Goal: Task Accomplishment & Management: Use online tool/utility

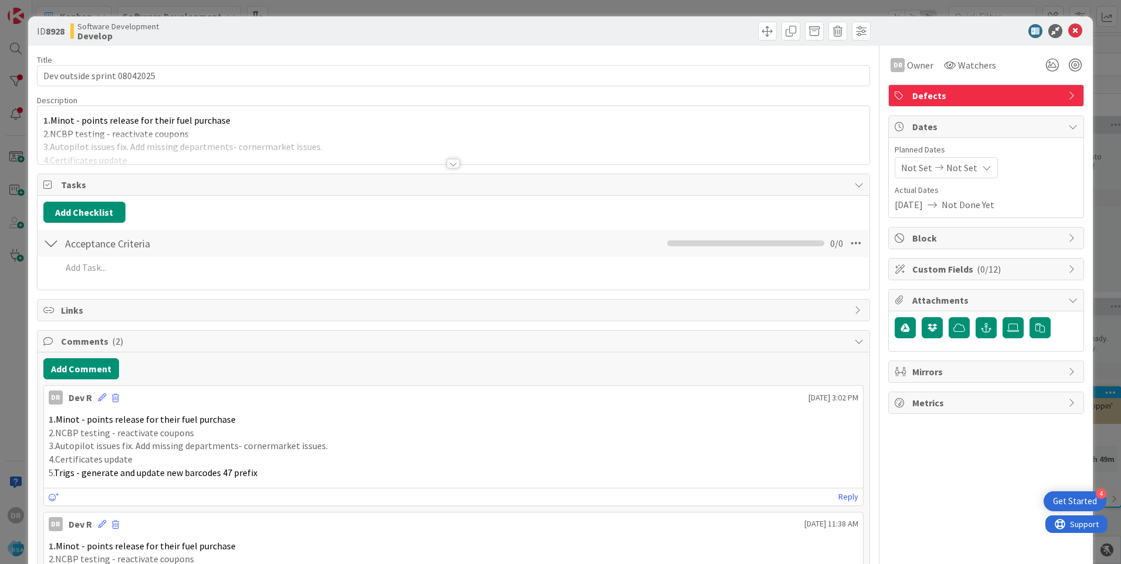
click at [172, 149] on div at bounding box center [454, 149] width 832 height 30
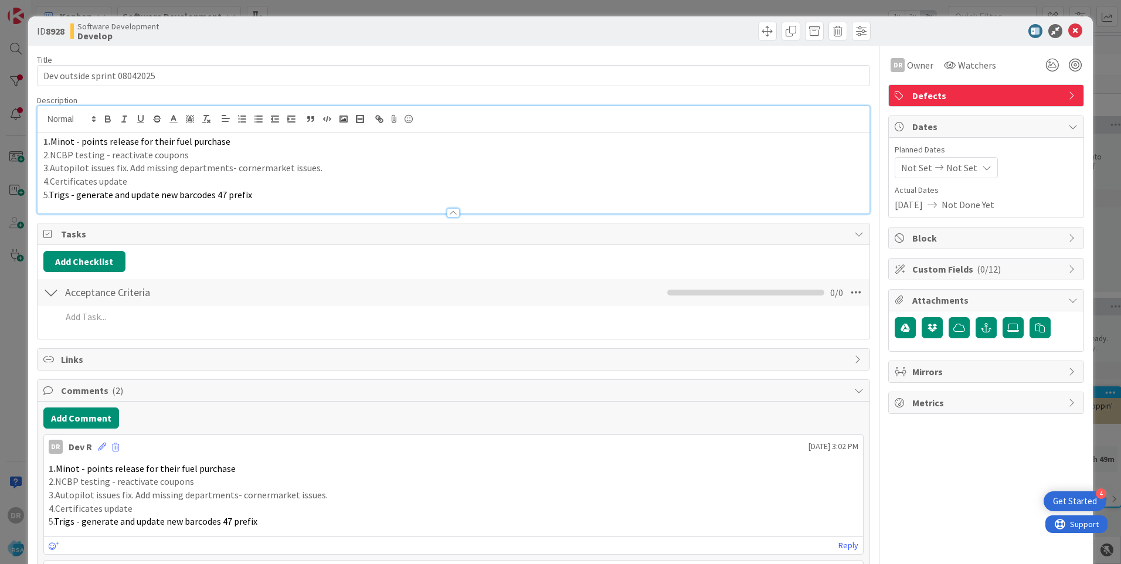
click at [264, 198] on p "5. Trigs - generate and update new barcodes 47 prefix" at bounding box center [453, 194] width 820 height 13
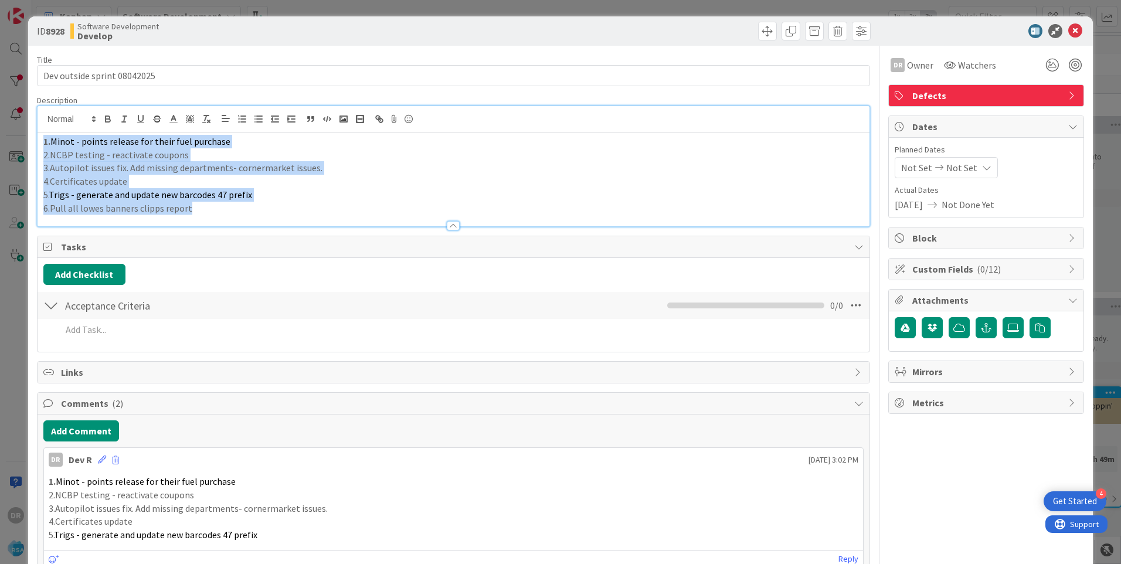
copy div "1. Minot - points release for their fuel purchase 2.NCBP testing - reactivate c…"
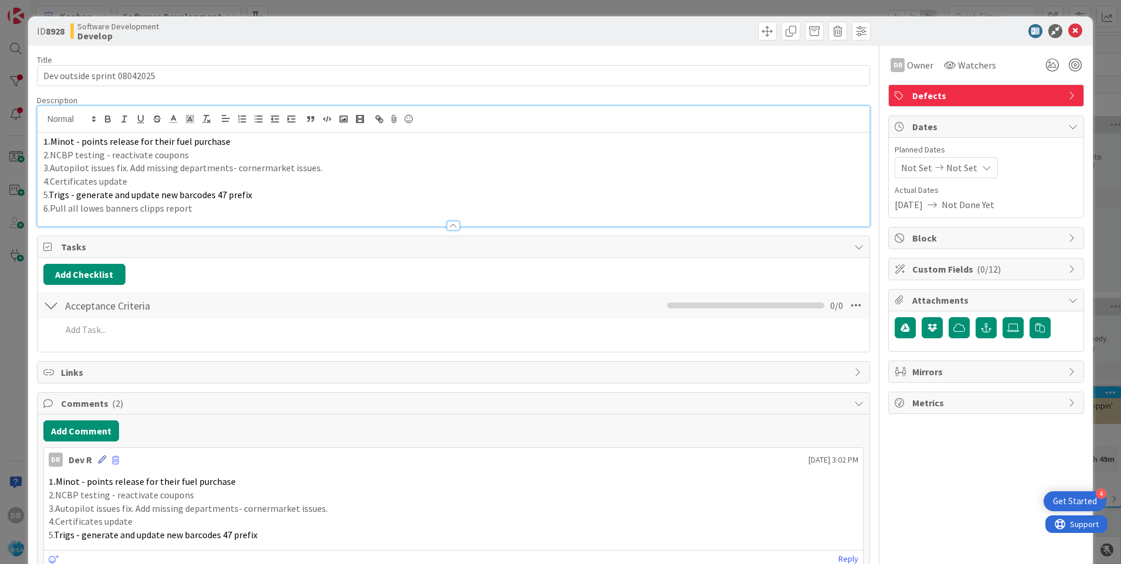
click at [101, 461] on icon at bounding box center [102, 459] width 8 height 8
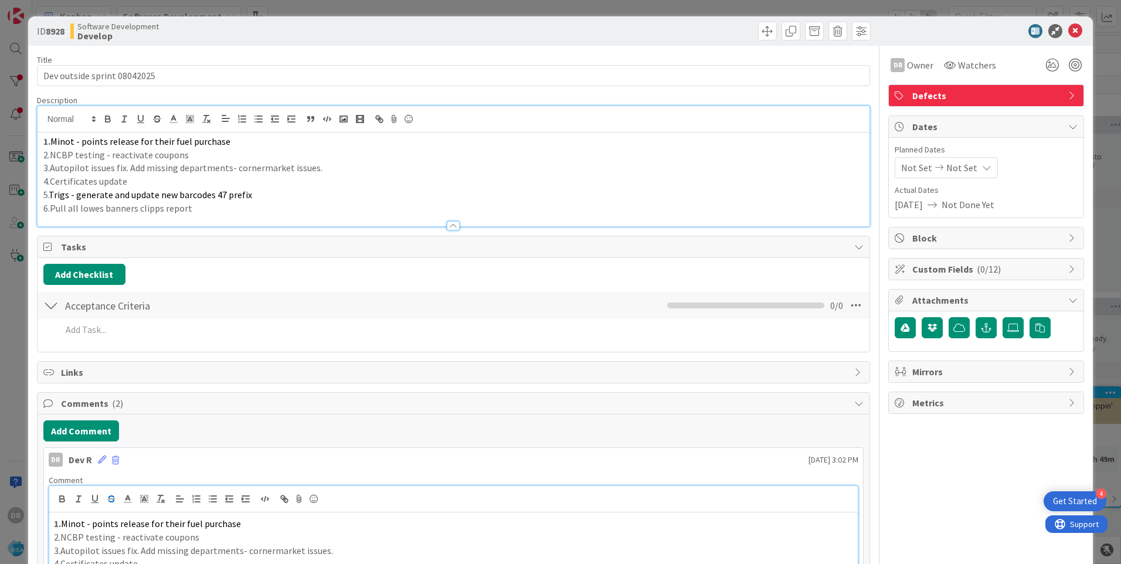
scroll to position [19, 0]
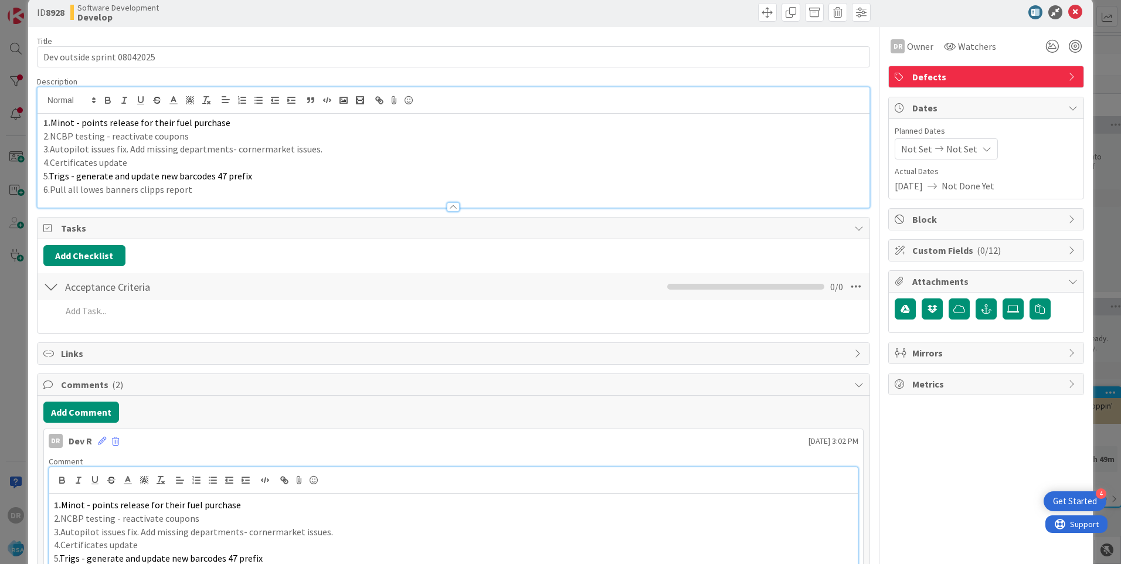
click at [181, 537] on p "3.Autopilot issues fix. Add missing departments- cornermarket issues." at bounding box center [453, 531] width 799 height 13
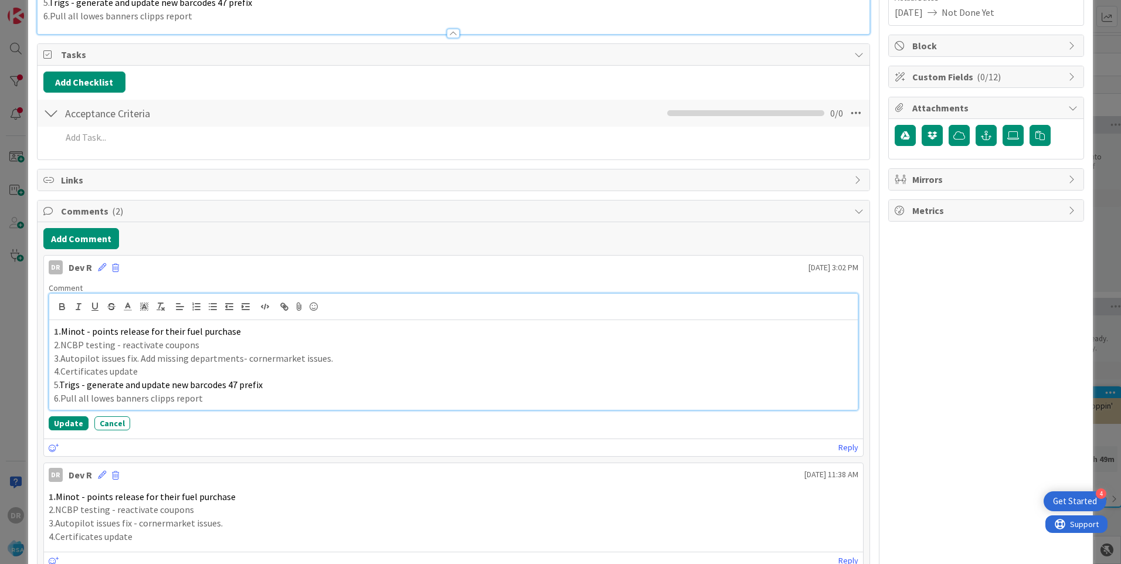
scroll to position [267, 0]
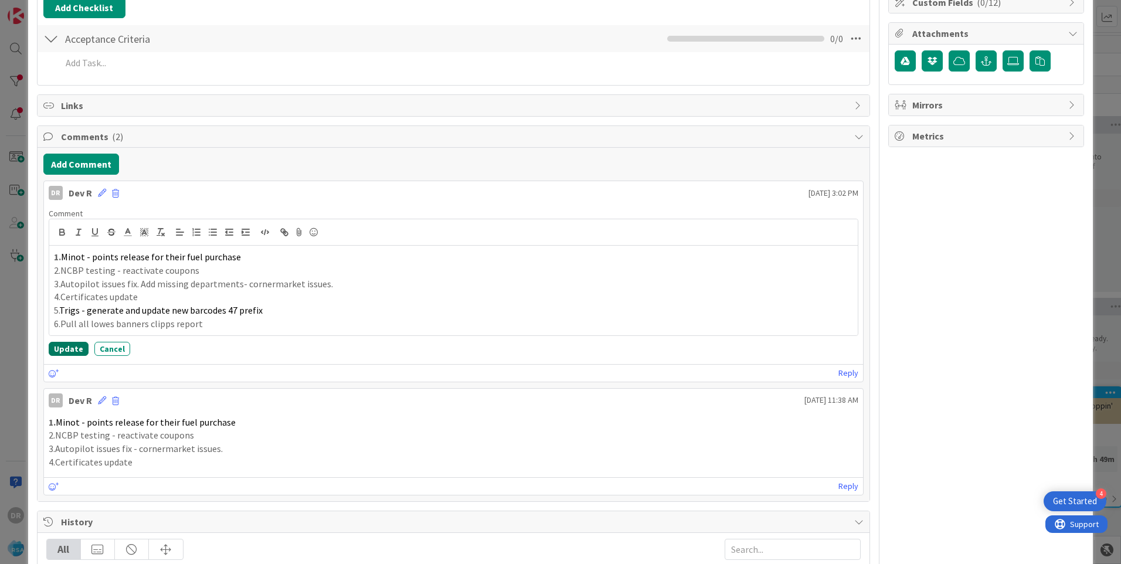
click at [72, 347] on button "Update" at bounding box center [69, 349] width 40 height 14
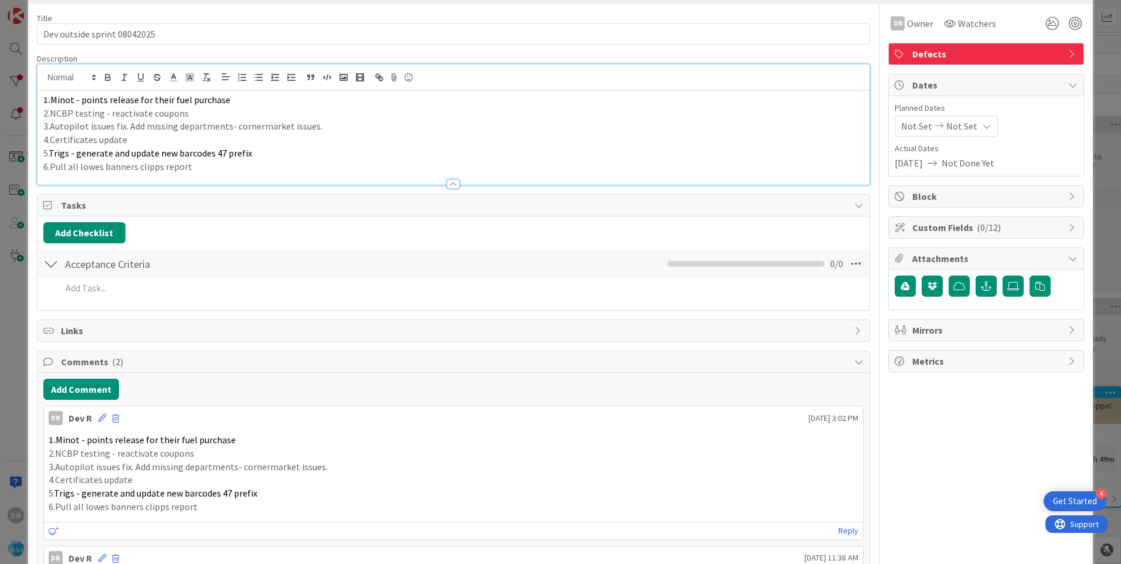
scroll to position [0, 0]
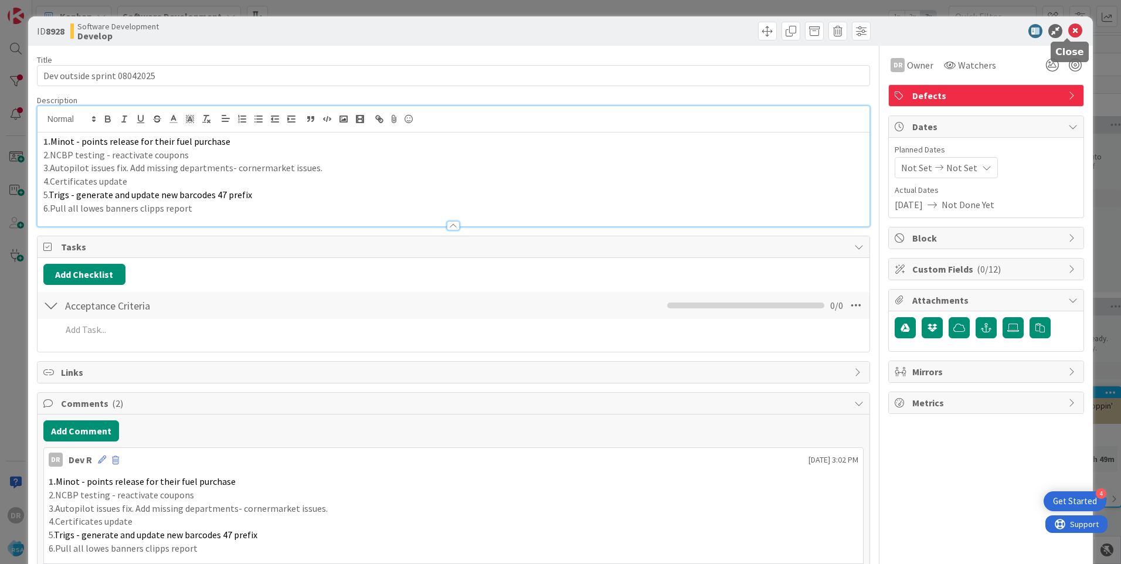
click at [1068, 30] on icon at bounding box center [1075, 31] width 14 height 14
